Goal: Transaction & Acquisition: Purchase product/service

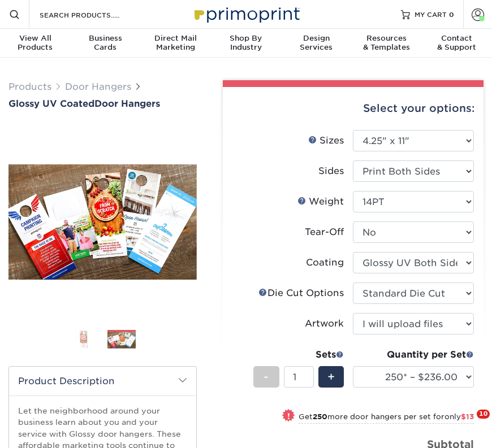
select select "4.25x11.00"
select select "0"
select select "fe6a4ed8-5803-433c-b773-a25a7b955e98"
select select "upload"
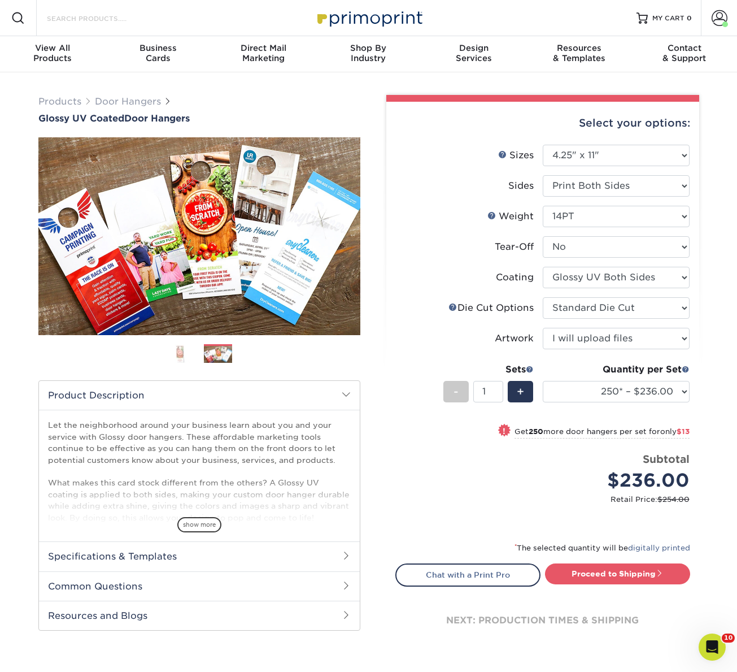
drag, startPoint x: 110, startPoint y: 17, endPoint x: 104, endPoint y: 16, distance: 5.7
click at [107, 16] on input "Search Products" at bounding box center [101, 18] width 110 height 14
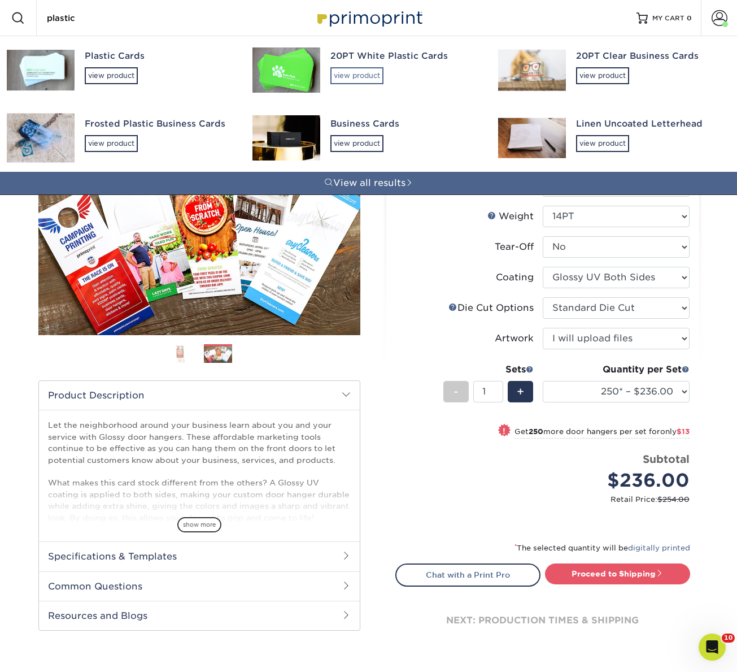
type input "plastic"
click at [350, 77] on div "view product" at bounding box center [357, 75] width 53 height 17
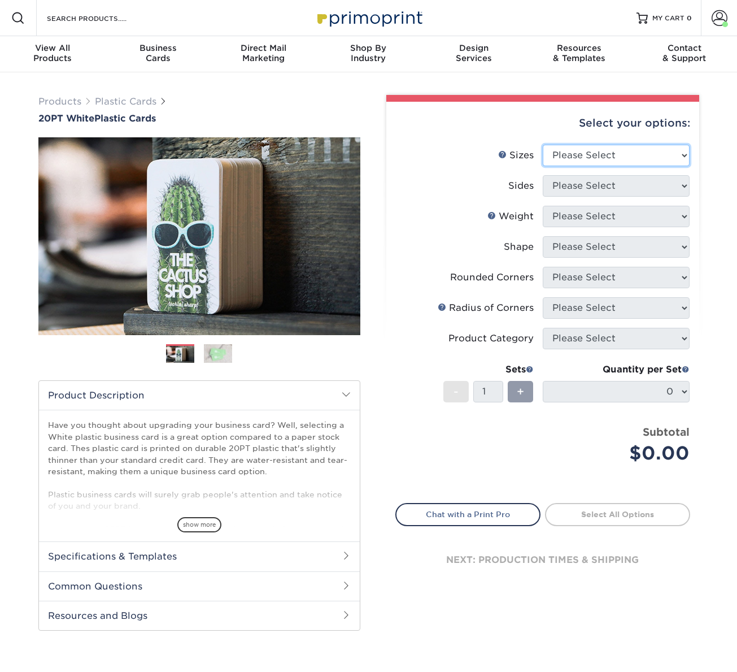
click at [586, 155] on select "Please Select 2" x 3.5" 2" x 8" 2.12" x 3.375" 2.5" x 2.5" 4.25" x 6"" at bounding box center [616, 155] width 147 height 21
select select "2.00x3.50"
click at [543, 145] on select "Please Select 2" x 3.5" 2" x 8" 2.12" x 3.375" 2.5" x 2.5" 4.25" x 6"" at bounding box center [616, 155] width 147 height 21
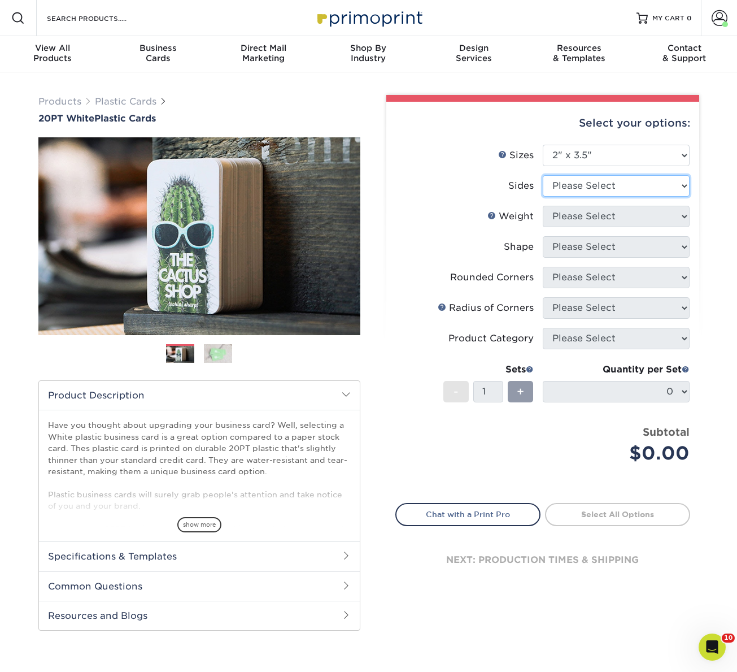
click at [561, 185] on select "Please Select Print Both Sides Print Front Only" at bounding box center [616, 185] width 147 height 21
select select "13abbda7-1d64-4f25-8bb2-c179b224825d"
click at [543, 175] on select "Please Select Print Both Sides Print Front Only" at bounding box center [616, 185] width 147 height 21
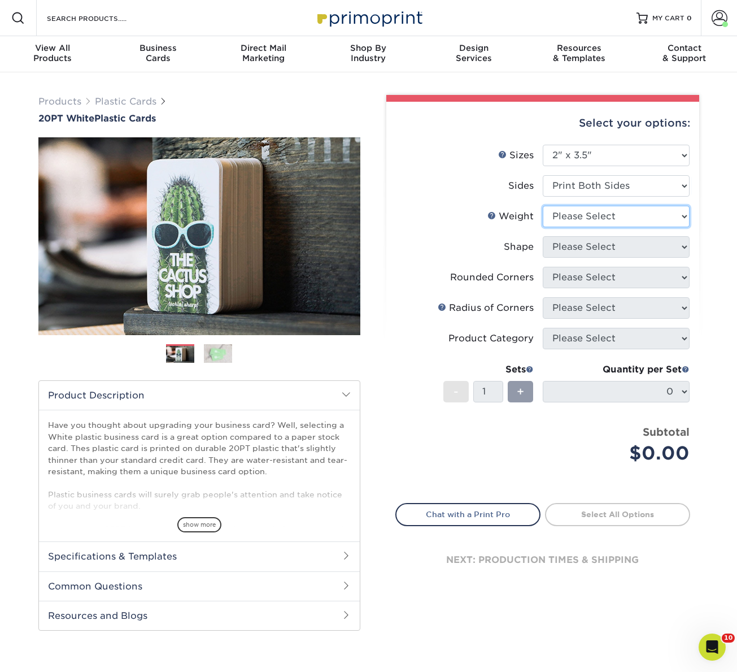
click at [566, 215] on select "Please Select 20PT White Plastic" at bounding box center [616, 216] width 147 height 21
select select "20PT White Plastic"
click at [543, 206] on select "Please Select 20PT White Plastic" at bounding box center [616, 216] width 147 height 21
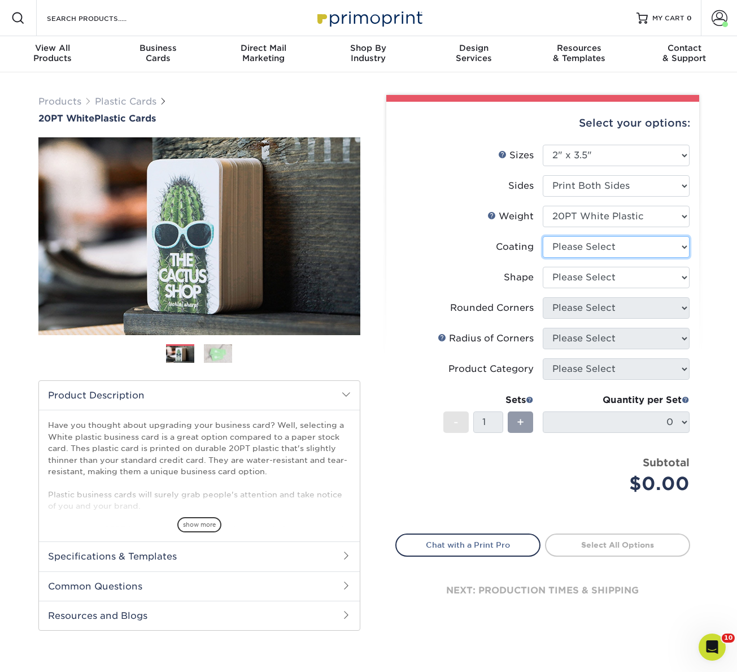
click at [562, 249] on select at bounding box center [616, 246] width 147 height 21
select select "3e7618de-abca-4bda-9f97-8b9129e913d8"
click at [543, 236] on select at bounding box center [616, 246] width 147 height 21
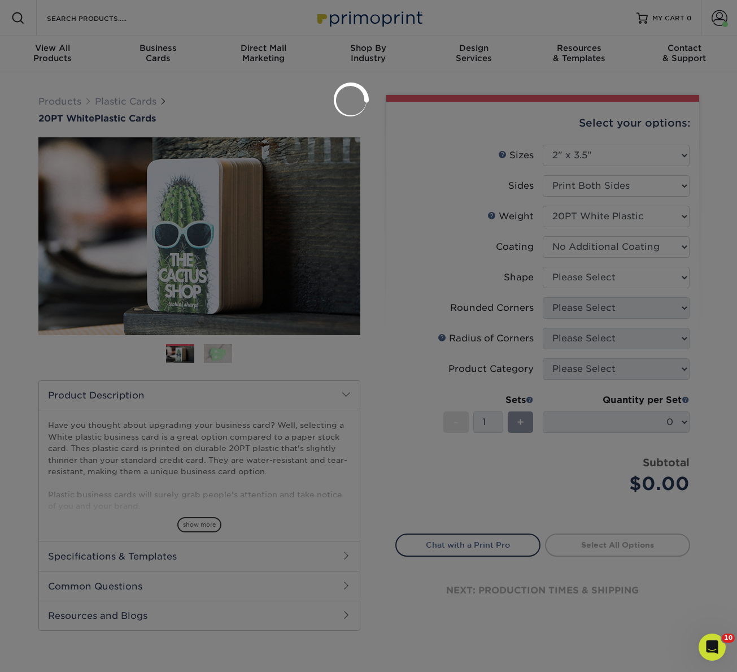
click at [558, 280] on div at bounding box center [368, 336] width 737 height 672
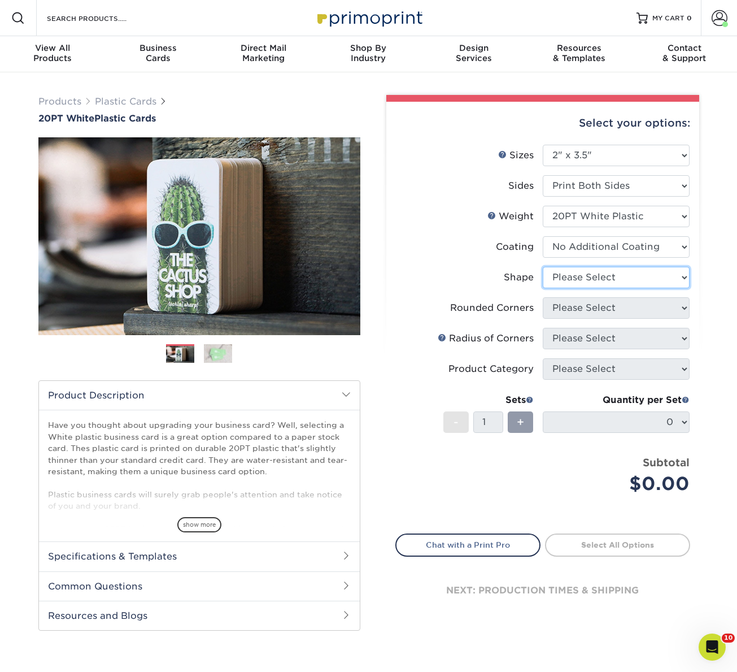
click at [568, 276] on select "Please Select Oval Standard" at bounding box center [616, 277] width 147 height 21
select select "standard"
click at [543, 267] on select "Please Select Oval Standard" at bounding box center [616, 277] width 147 height 21
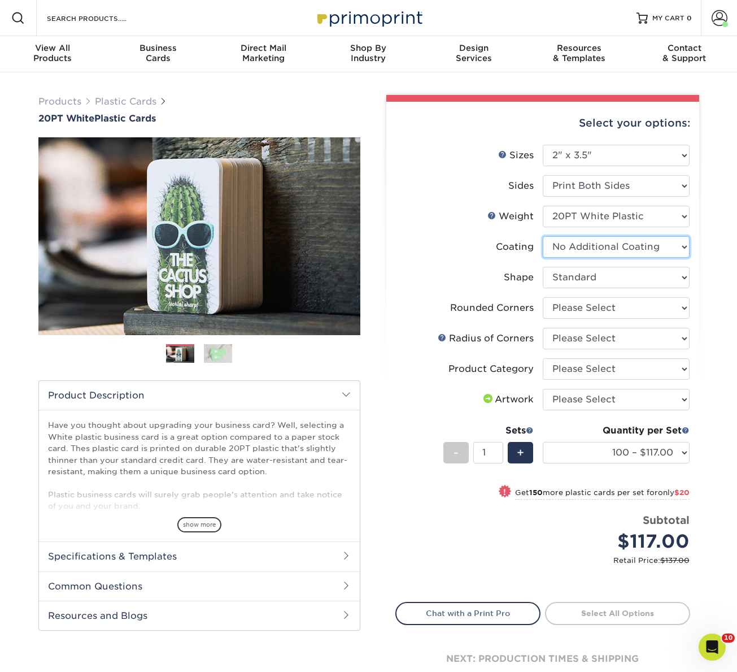
click at [564, 244] on select at bounding box center [616, 246] width 147 height 21
click at [558, 308] on select "Please Select Yes - Round 4 Corners" at bounding box center [616, 307] width 147 height 21
select select "7672df9e-0e0a-464d-8e1f-920c575e4da3"
click at [543, 297] on select "Please Select Yes - Round 4 Corners" at bounding box center [616, 307] width 147 height 21
click at [576, 336] on select "Please Select Rounded 1/8" Rounded 1/4"" at bounding box center [616, 338] width 147 height 21
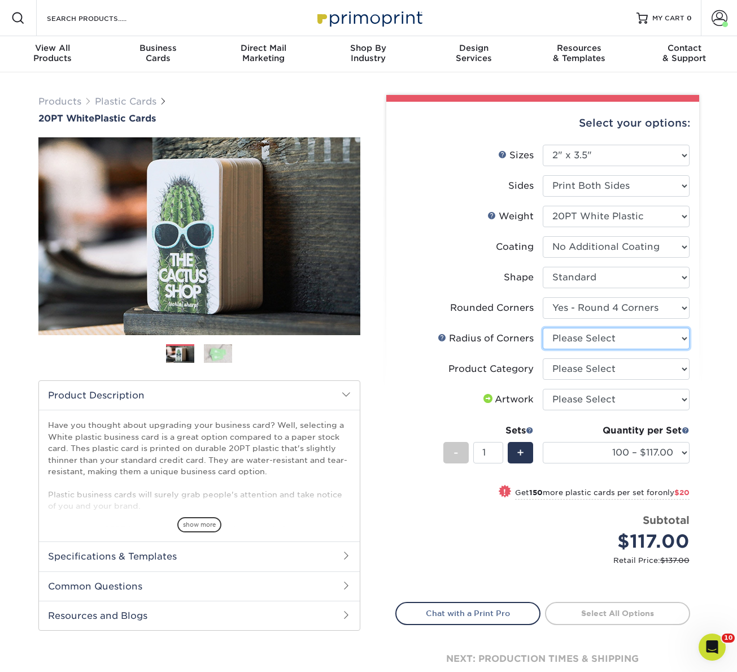
select select "589680c7-ee9a-431b-9d12-d7aeb1386a97"
click at [543, 328] on select "Please Select Rounded 1/8" Rounded 1/4"" at bounding box center [616, 338] width 147 height 21
click at [562, 372] on select "Please Select Business Cards" at bounding box center [616, 368] width 147 height 21
select select "3b5148f1-0588-4f88-a218-97bcfdce65c1"
click at [543, 358] on select "Please Select Business Cards" at bounding box center [616, 368] width 147 height 21
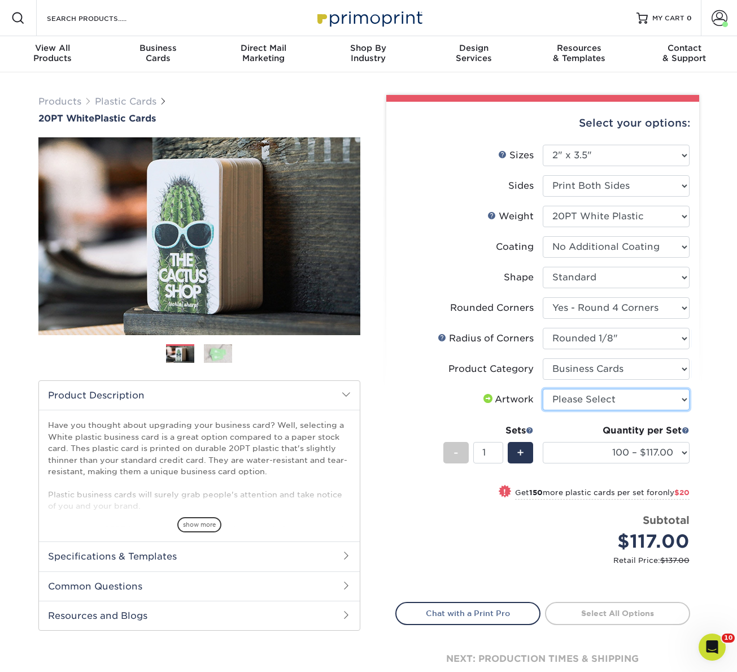
click at [564, 401] on select "Please Select I will upload files I need a design - $100" at bounding box center [616, 399] width 147 height 21
select select "upload"
click at [543, 389] on select "Please Select I will upload files I need a design - $100" at bounding box center [616, 399] width 147 height 21
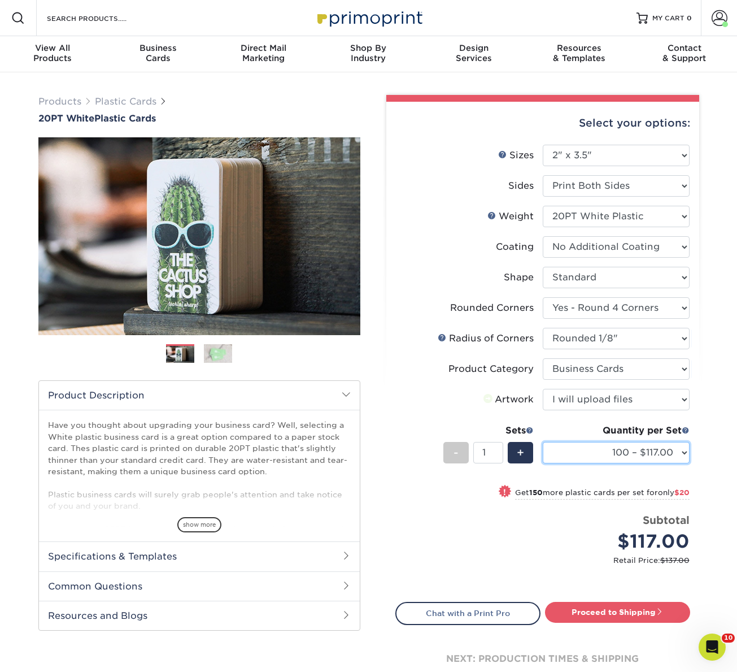
click at [573, 448] on select "100 – $117.00 250 – $137.00 500 – $166.00 1000 – $193.00 2500 – $461.00 5000 – …" at bounding box center [616, 452] width 147 height 21
select select "250 – $137.00"
click at [543, 442] on select "100 – $117.00 250 – $137.00 500 – $166.00 1000 – $193.00 2500 – $461.00 5000 – …" at bounding box center [616, 452] width 147 height 21
click at [601, 614] on link "Proceed to Shipping" at bounding box center [617, 612] width 145 height 20
type input "Set 1"
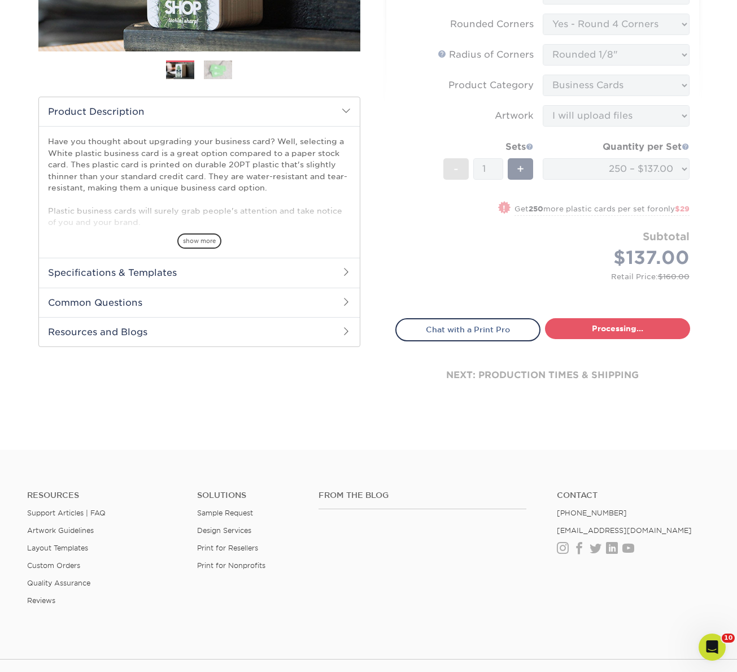
select select "e75a36d6-d896-4428-816c-d7444e813b1e"
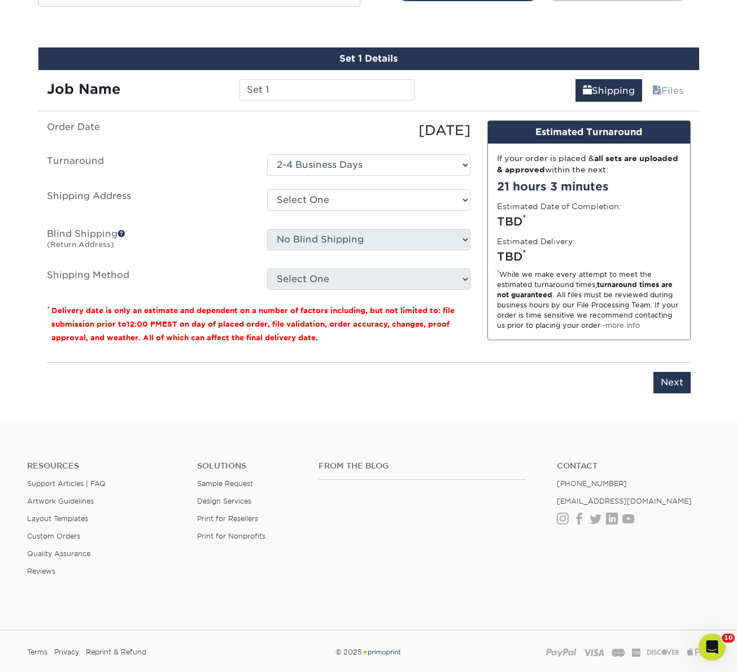
scroll to position [633, 0]
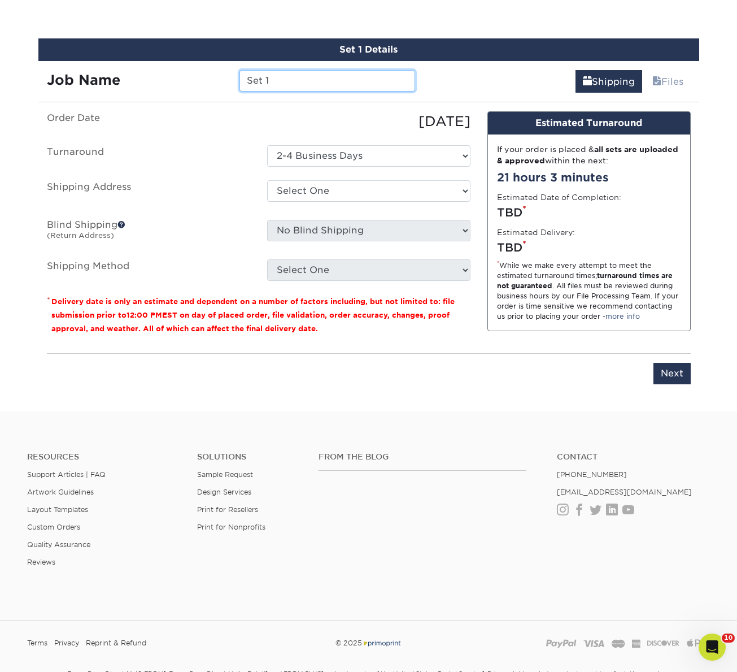
click at [271, 89] on input "Set 1" at bounding box center [328, 80] width 176 height 21
type input "93402"
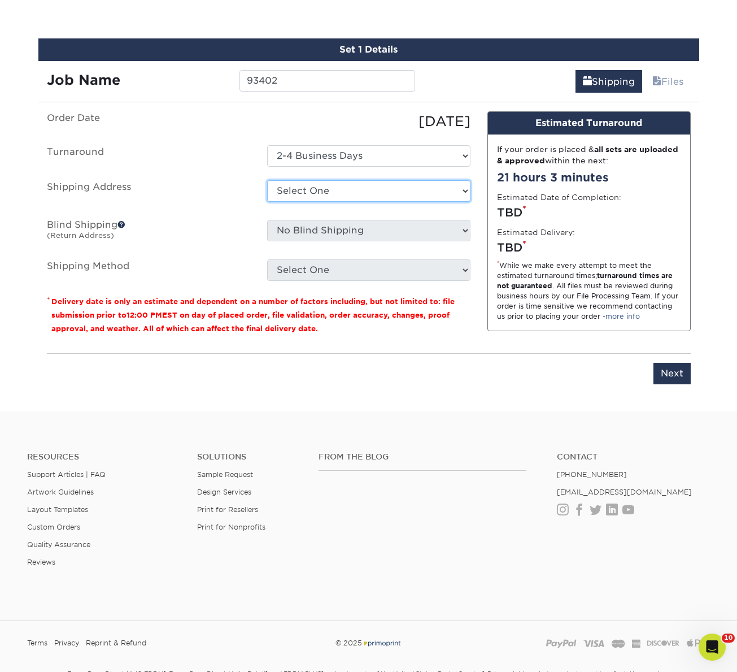
click at [309, 195] on select "Select One ACTION Alejandra Barragan Alicia Ramos AMEX Ariel Balbuena Aspen Rid…" at bounding box center [368, 190] width 203 height 21
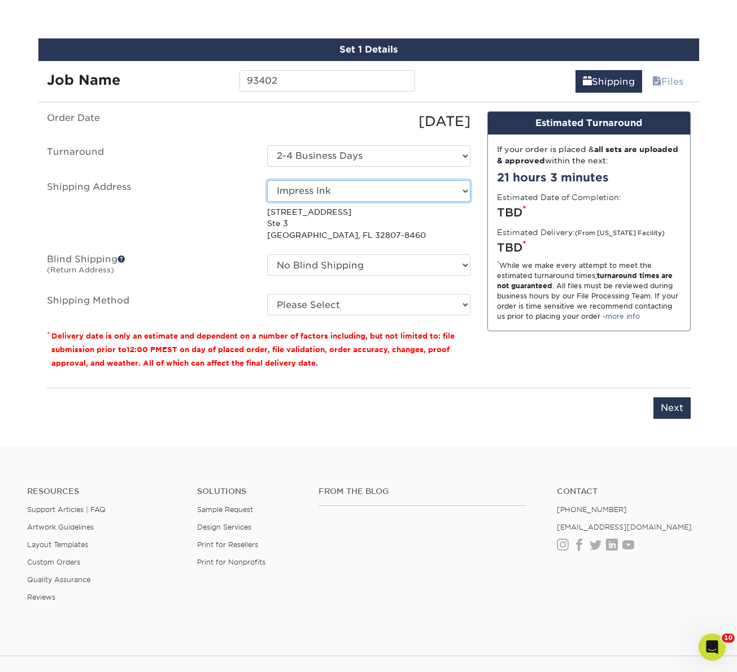
click at [316, 189] on select "Select One ACTION Alejandra Barragan Alicia Ramos AMEX Ariel Balbuena Aspen Rid…" at bounding box center [368, 190] width 203 height 21
select select "54022"
click at [294, 266] on select "No Blind Shipping ACTION Alejandra Barragan Alicia Ramos AMEX Ariel Balbuena As…" at bounding box center [368, 264] width 203 height 21
select select "54022"
click at [267, 254] on select "No Blind Shipping ACTION Alejandra Barragan Alicia Ramos AMEX Ariel Balbuena As…" at bounding box center [368, 264] width 203 height 21
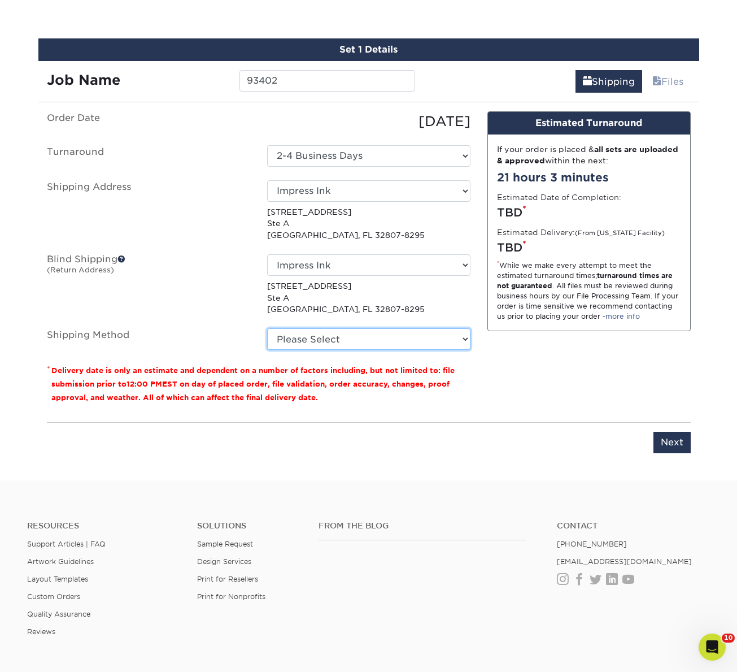
click at [323, 334] on select "Please Select Ground Shipping (+$7.84) 3 Day Shipping Service (+$13.10) 2 Day A…" at bounding box center [368, 338] width 203 height 21
select select "03"
click at [267, 328] on select "Please Select Ground Shipping (+$7.84) 3 Day Shipping Service (+$13.10) 2 Day A…" at bounding box center [368, 338] width 203 height 21
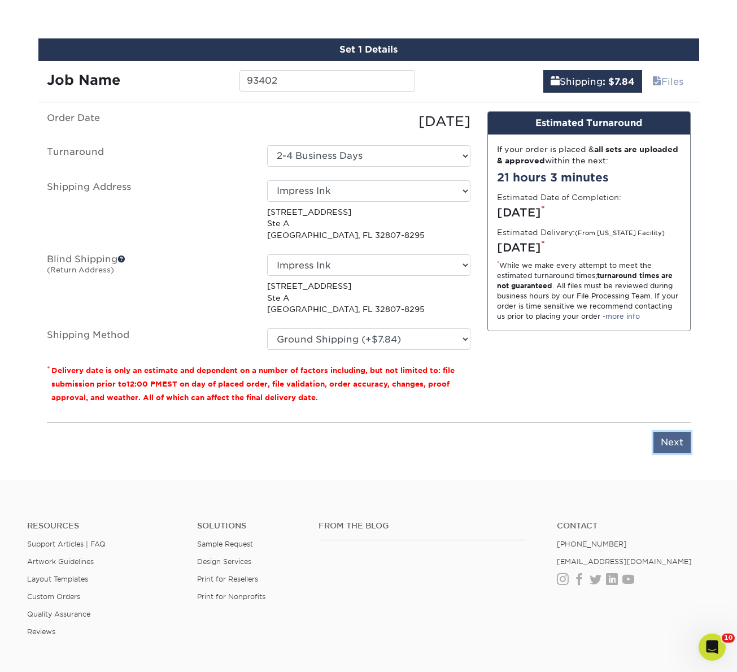
click at [679, 444] on input "Next" at bounding box center [672, 442] width 37 height 21
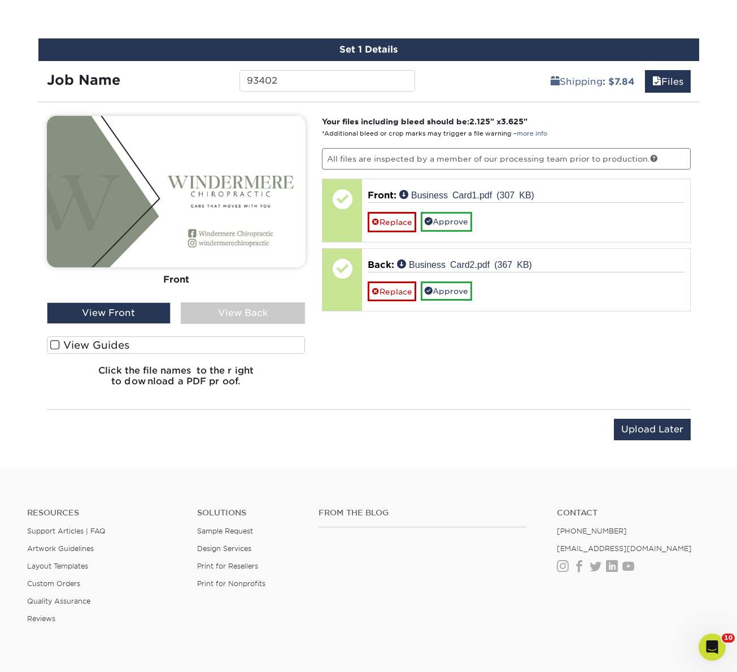
click at [54, 344] on span at bounding box center [55, 345] width 10 height 11
click at [0, 0] on input "View Guides" at bounding box center [0, 0] width 0 height 0
click at [0, 0] on img at bounding box center [0, 0] width 0 height 0
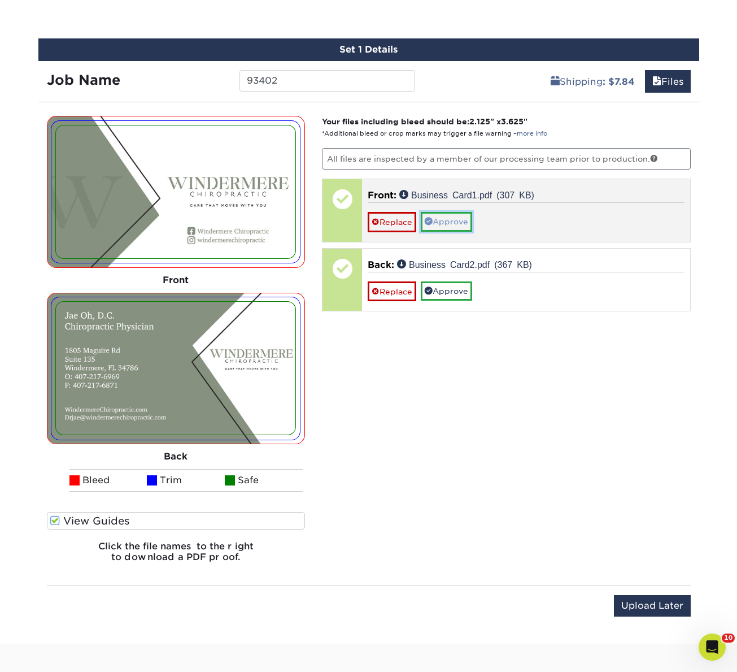
click at [460, 226] on link "Approve" at bounding box center [446, 221] width 51 height 19
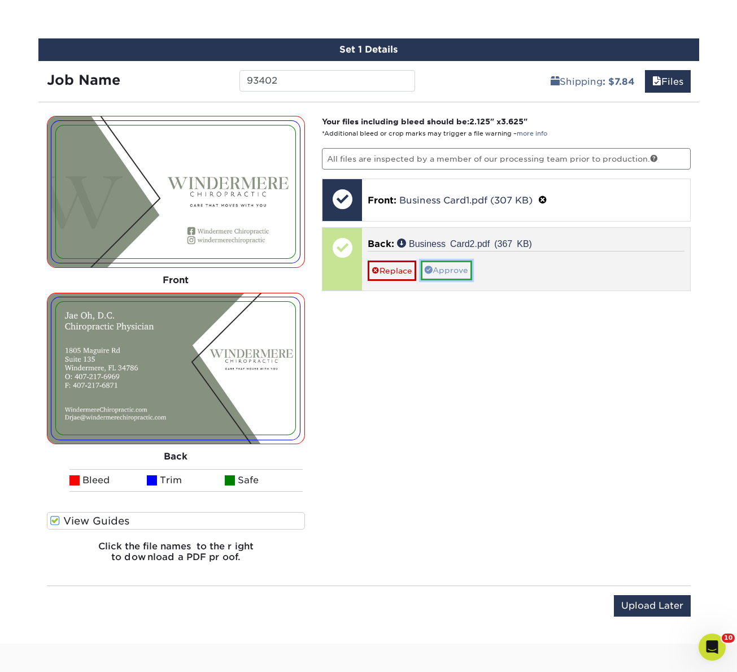
click at [449, 271] on link "Approve" at bounding box center [446, 269] width 51 height 19
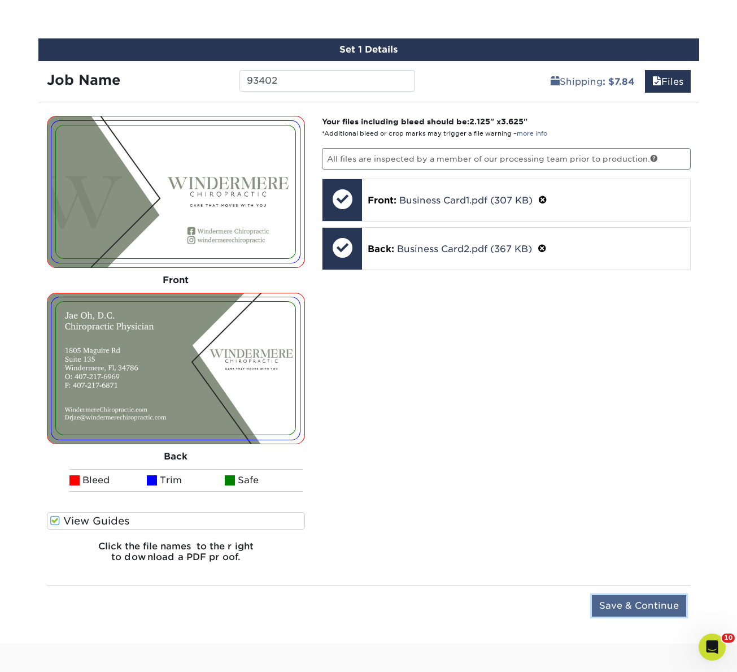
click at [634, 606] on input "Save & Continue" at bounding box center [639, 605] width 94 height 21
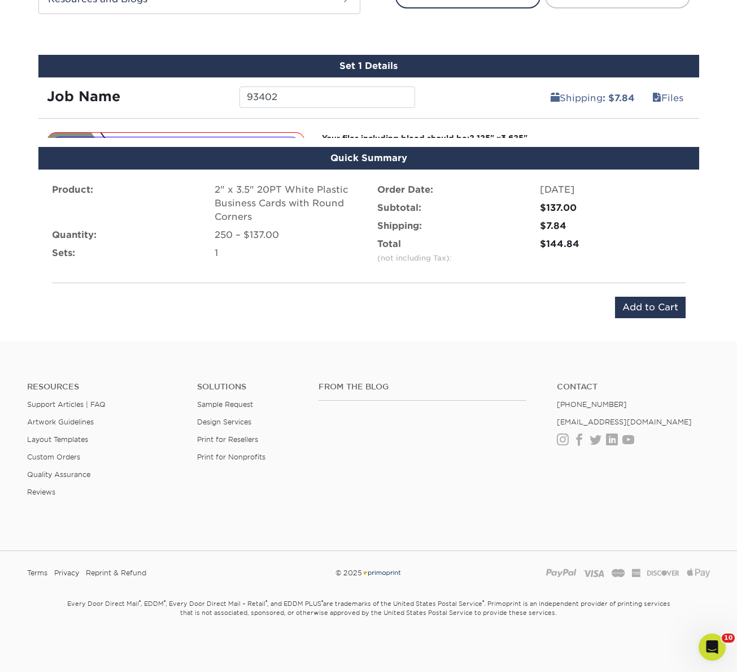
scroll to position [601, 0]
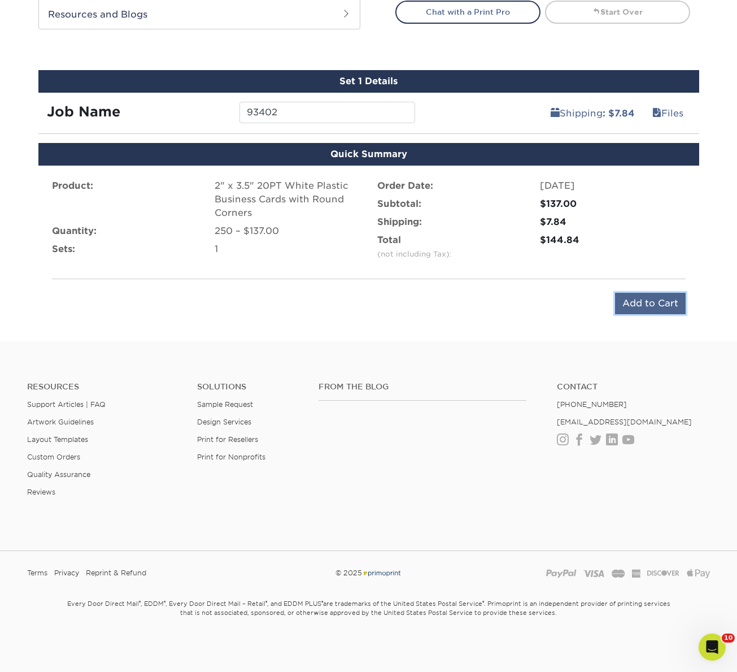
click at [654, 302] on input "Add to Cart" at bounding box center [650, 303] width 71 height 21
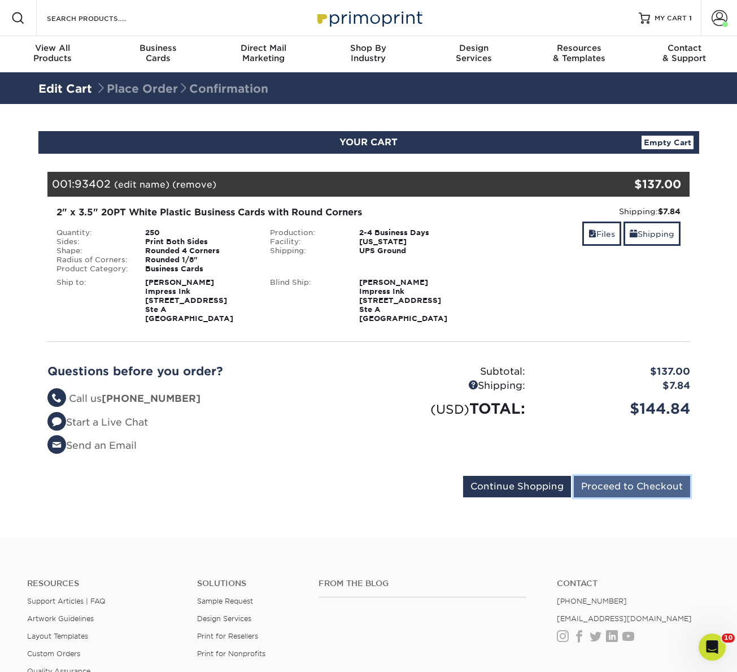
click at [615, 487] on input "Proceed to Checkout" at bounding box center [632, 486] width 116 height 21
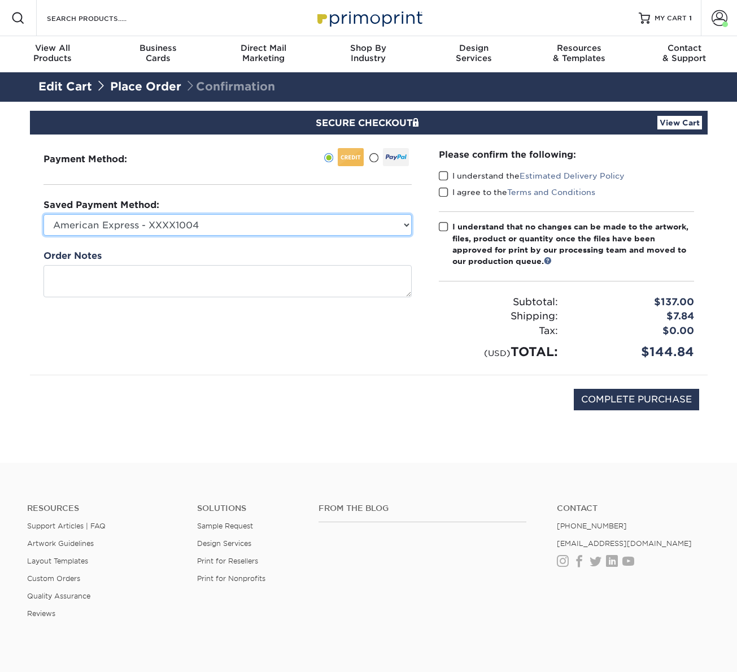
click at [119, 218] on select "American Express - XXXX1004 Visa - XXXX8490 American Express - XXXX3000 Visa - …" at bounding box center [228, 224] width 368 height 21
select select "68010"
click at [44, 214] on select "American Express - XXXX1004 Visa - XXXX8490 American Express - XXXX3000 Visa - …" at bounding box center [228, 224] width 368 height 21
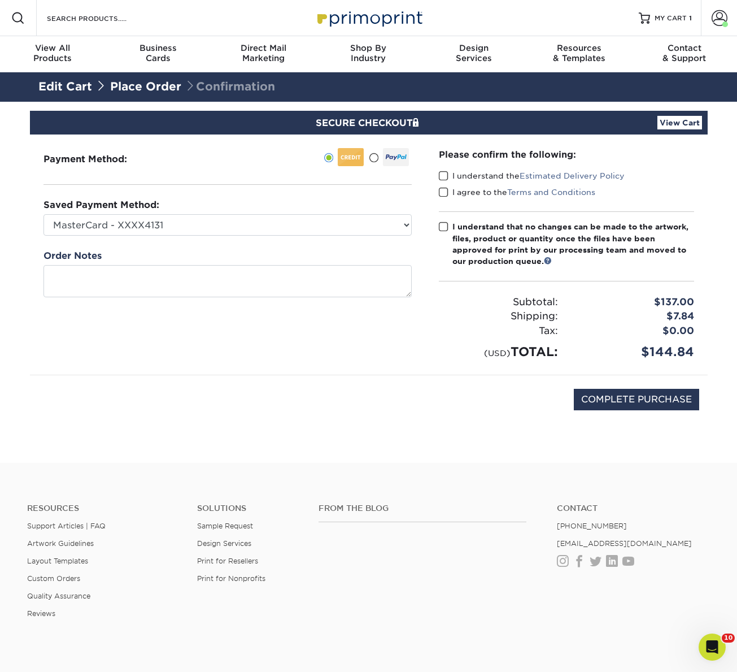
click at [440, 174] on span at bounding box center [444, 176] width 10 height 11
click at [0, 0] on input "I understand the Estimated Delivery Policy" at bounding box center [0, 0] width 0 height 0
click at [445, 195] on span at bounding box center [444, 192] width 10 height 11
click at [0, 0] on input "I agree to the Terms and Conditions" at bounding box center [0, 0] width 0 height 0
click at [442, 226] on span at bounding box center [444, 226] width 10 height 11
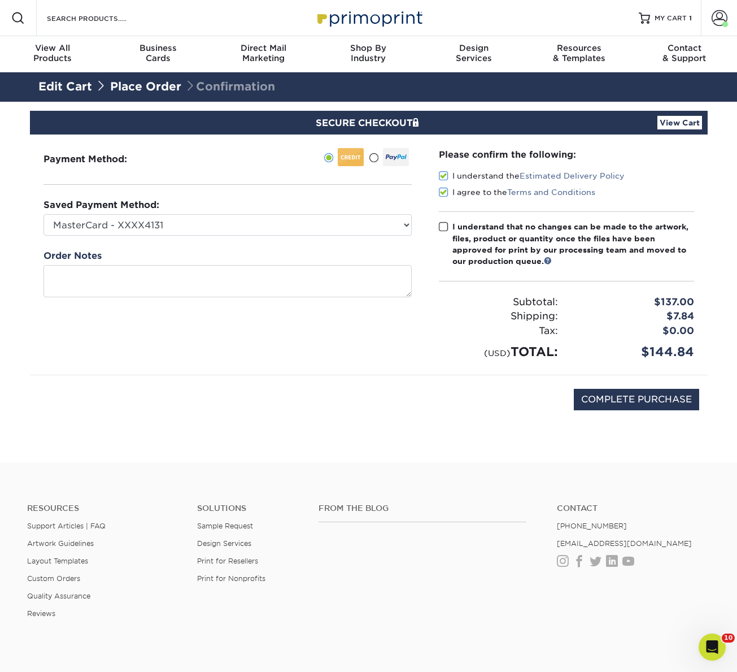
click at [0, 0] on input "I understand that no changes can be made to the artwork, files, product or quan…" at bounding box center [0, 0] width 0 height 0
click at [624, 397] on input "COMPLETE PURCHASE" at bounding box center [636, 399] width 125 height 21
type input "COMPLETE PURCHASE"
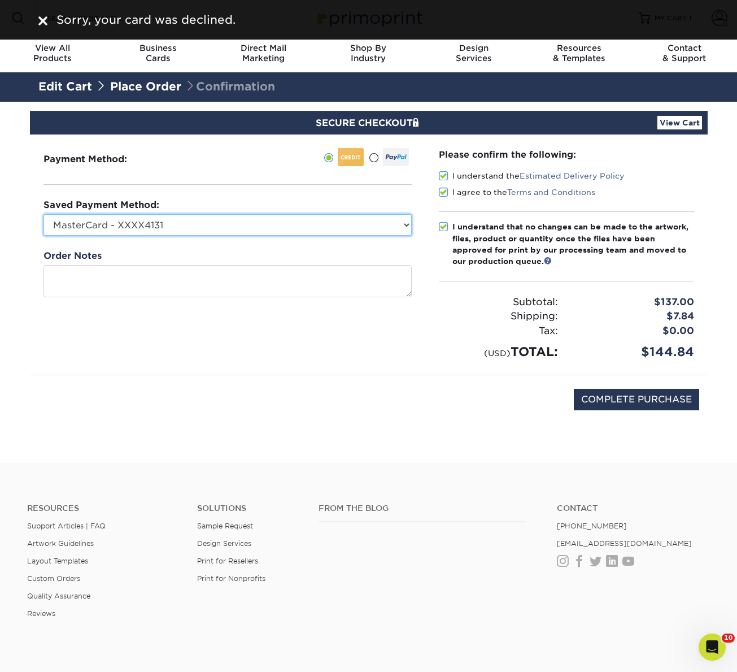
click at [132, 228] on select "American Express - XXXX1004 Visa - XXXX8490 American Express - XXXX3000 Visa - …" at bounding box center [228, 224] width 368 height 21
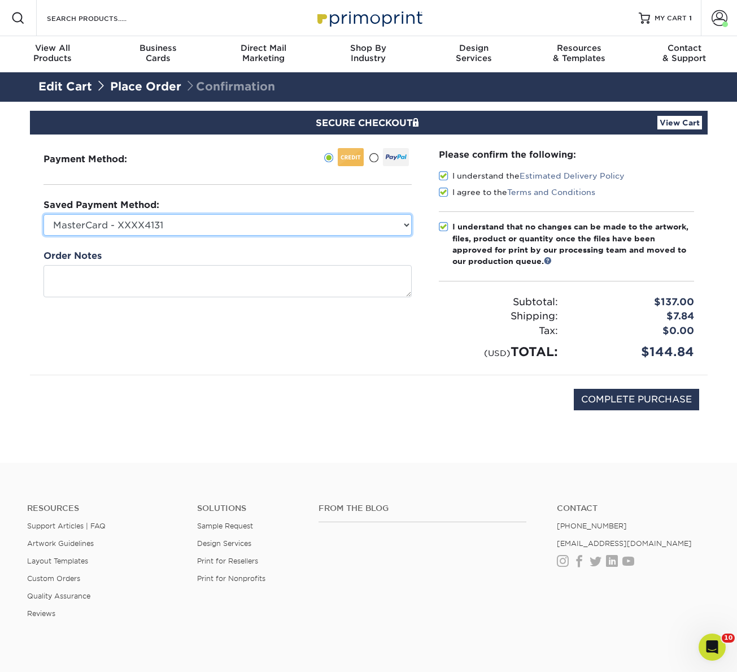
click at [149, 229] on select "American Express - XXXX1004 Visa - XXXX8490 American Express - XXXX3000 Visa - …" at bounding box center [228, 224] width 368 height 21
select select
click at [44, 214] on select "American Express - XXXX1004 Visa - XXXX8490 American Express - XXXX3000 Visa - …" at bounding box center [228, 224] width 368 height 21
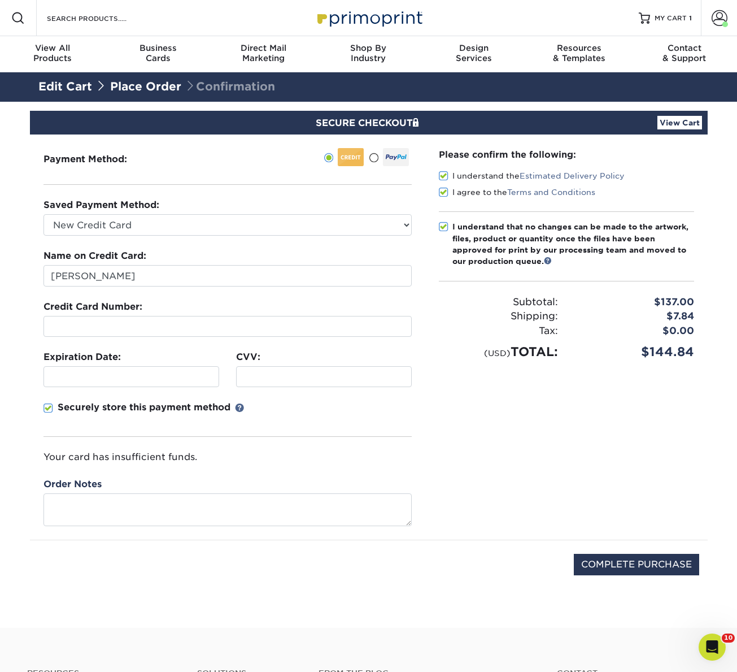
click at [124, 332] on div at bounding box center [228, 326] width 368 height 21
click at [185, 477] on div "Order Notes" at bounding box center [228, 501] width 368 height 48
click at [131, 226] on select "American Express - XXXX1004 Visa - XXXX8490 American Express - XXXX3000 Visa - …" at bounding box center [228, 224] width 368 height 21
click at [620, 559] on input "COMPLETE PURCHASE" at bounding box center [636, 564] width 125 height 21
type input "PROCESSING, PLEASE WAIT..."
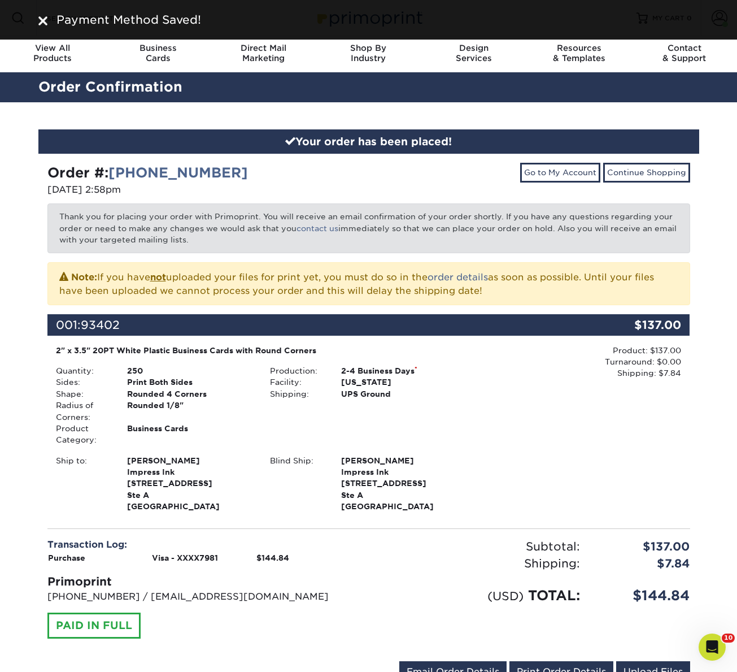
drag, startPoint x: 259, startPoint y: 171, endPoint x: 46, endPoint y: 172, distance: 213.6
click at [46, 172] on div "Order #: [PHONE_NUMBER] [DATE] 2:58pm" at bounding box center [204, 181] width 330 height 36
copy strong "Order #: [PHONE_NUMBER]"
